Goal: Check status

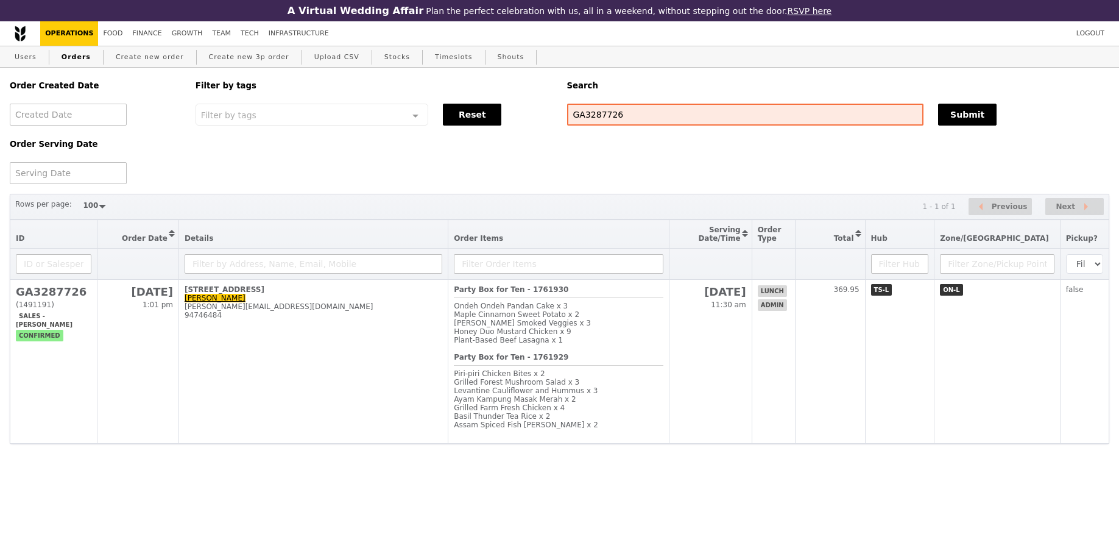
select select "100"
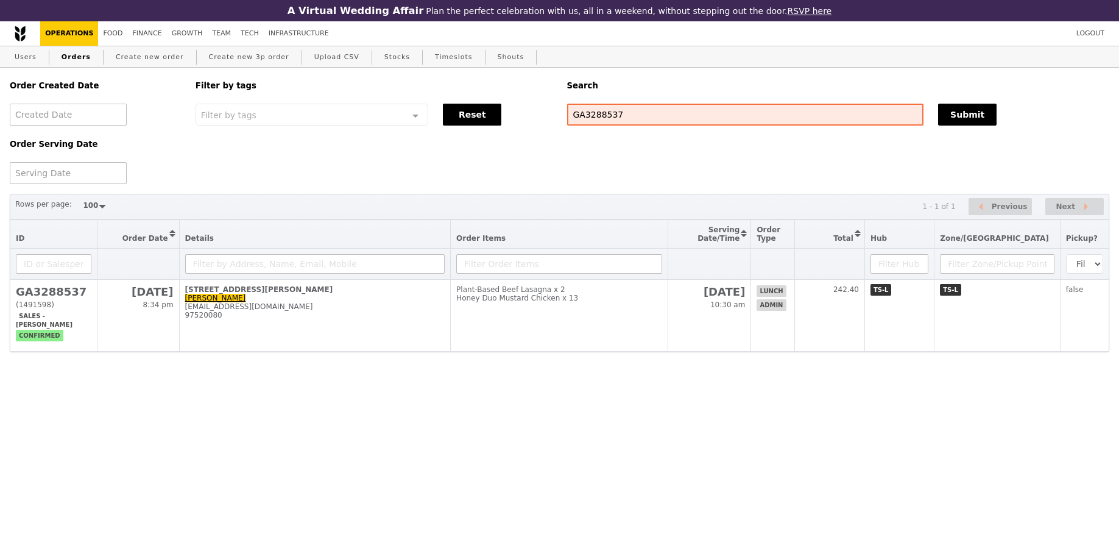
select select "100"
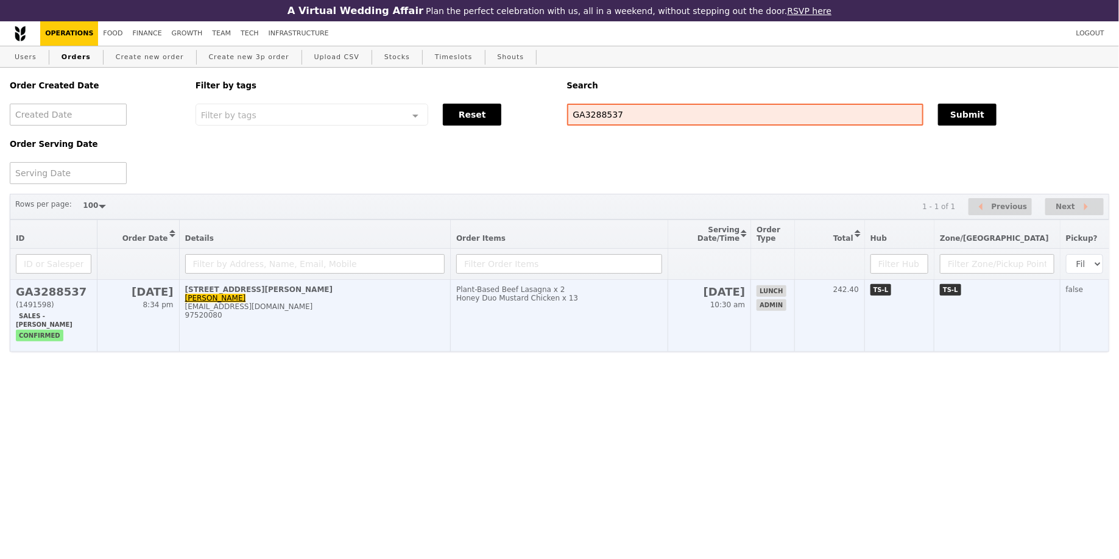
click at [744, 319] on td "22 Sep 10:30 am" at bounding box center [709, 316] width 83 height 72
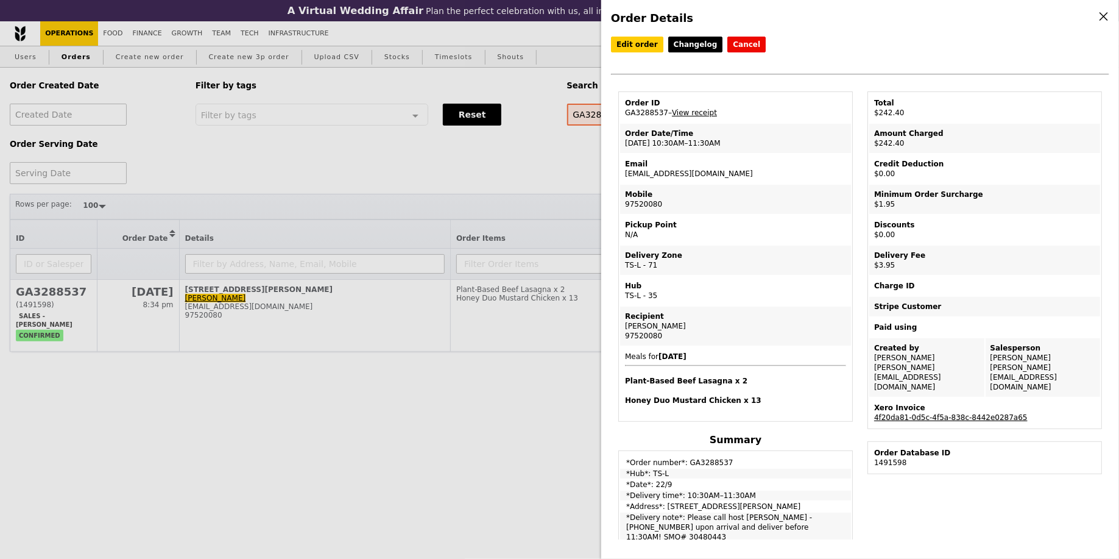
click at [929, 413] on link "4f20da81-0d5c-4f5a-838c-8442e0287a65" at bounding box center [951, 417] width 154 height 9
